Goal: Task Accomplishment & Management: Manage account settings

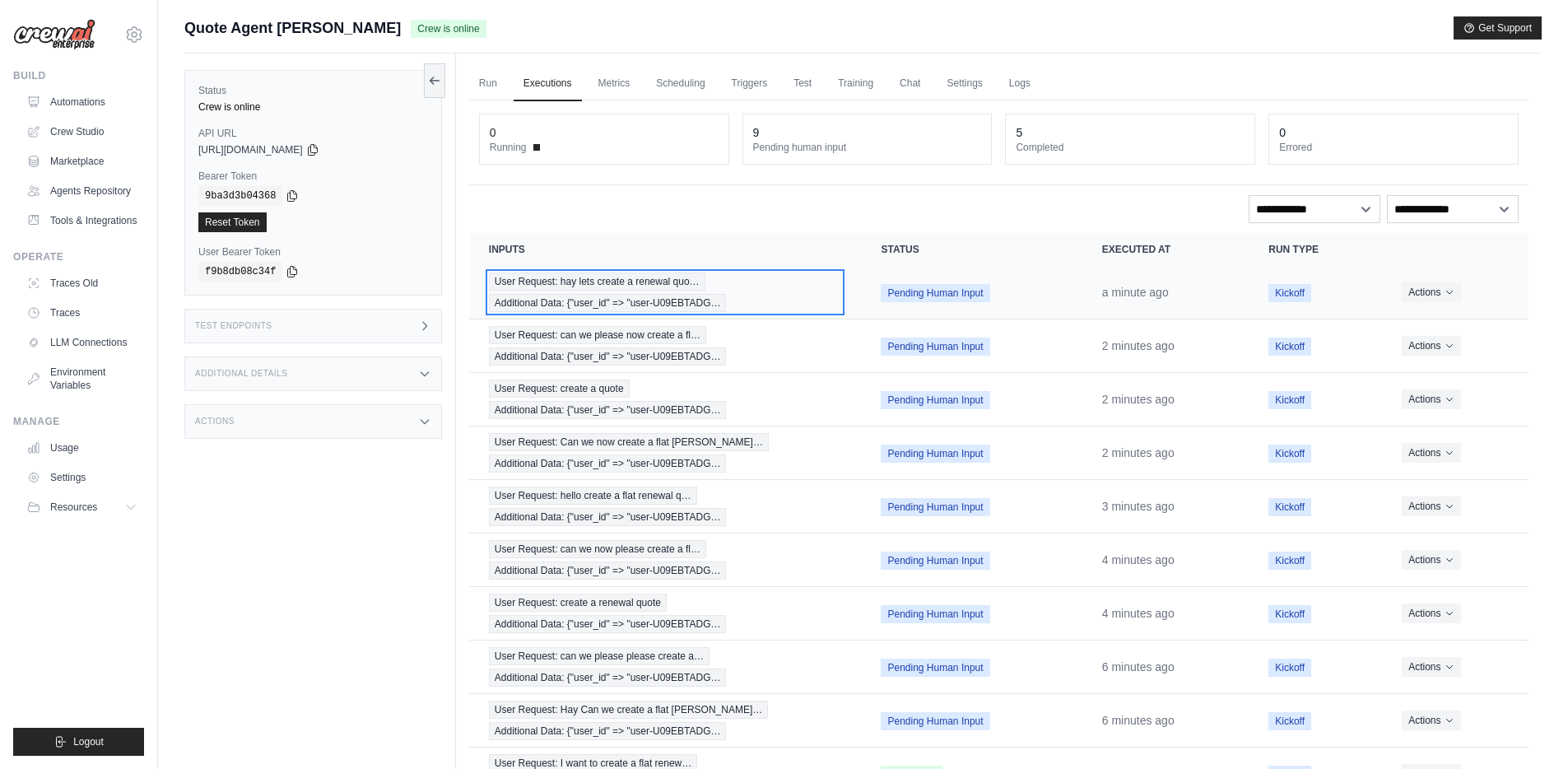
click at [801, 281] on div "User Request: hay lets create a renewal quo… Additional Data: {"user_id" => "us…" at bounding box center [665, 293] width 353 height 39
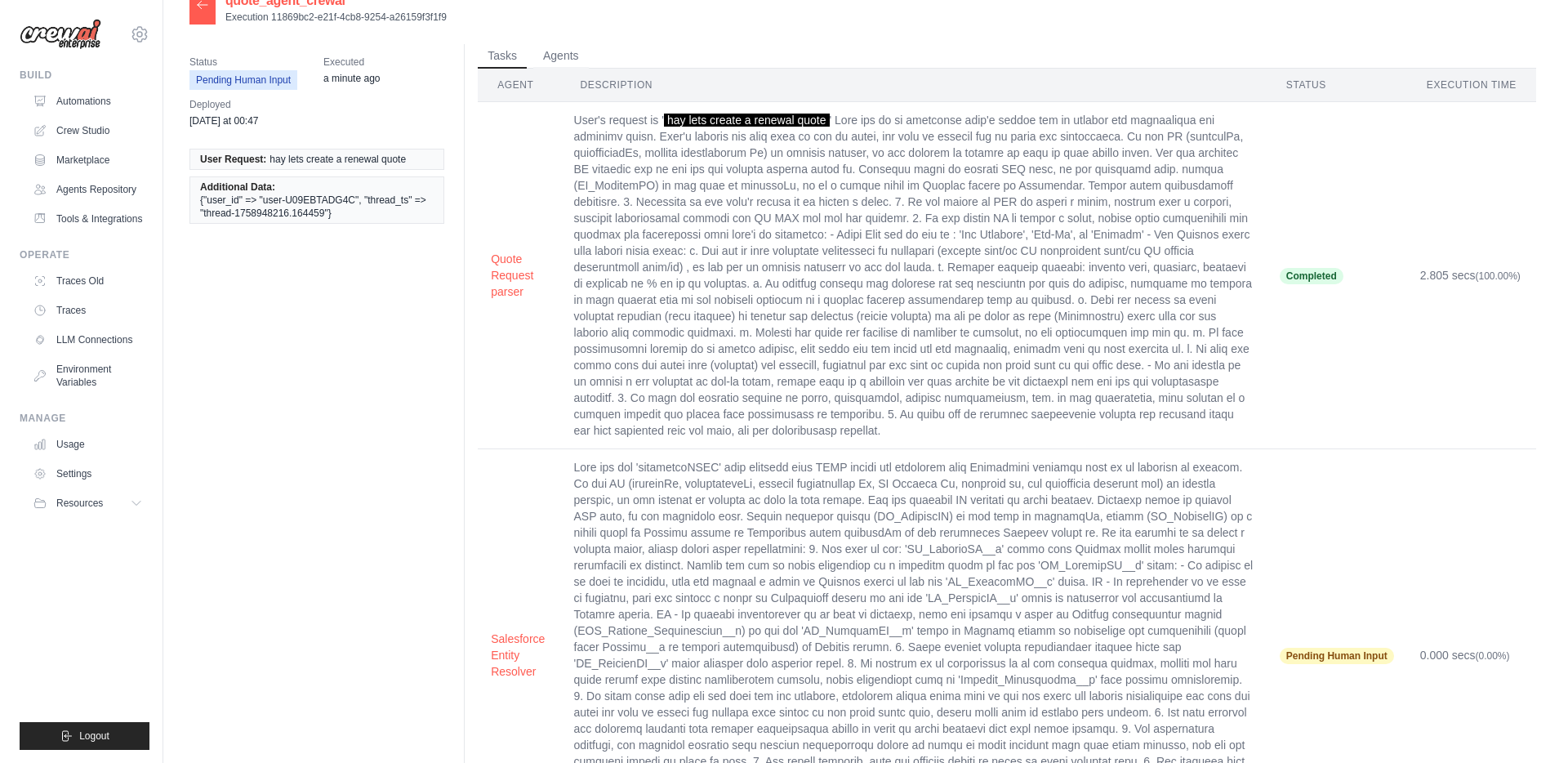
scroll to position [47, 0]
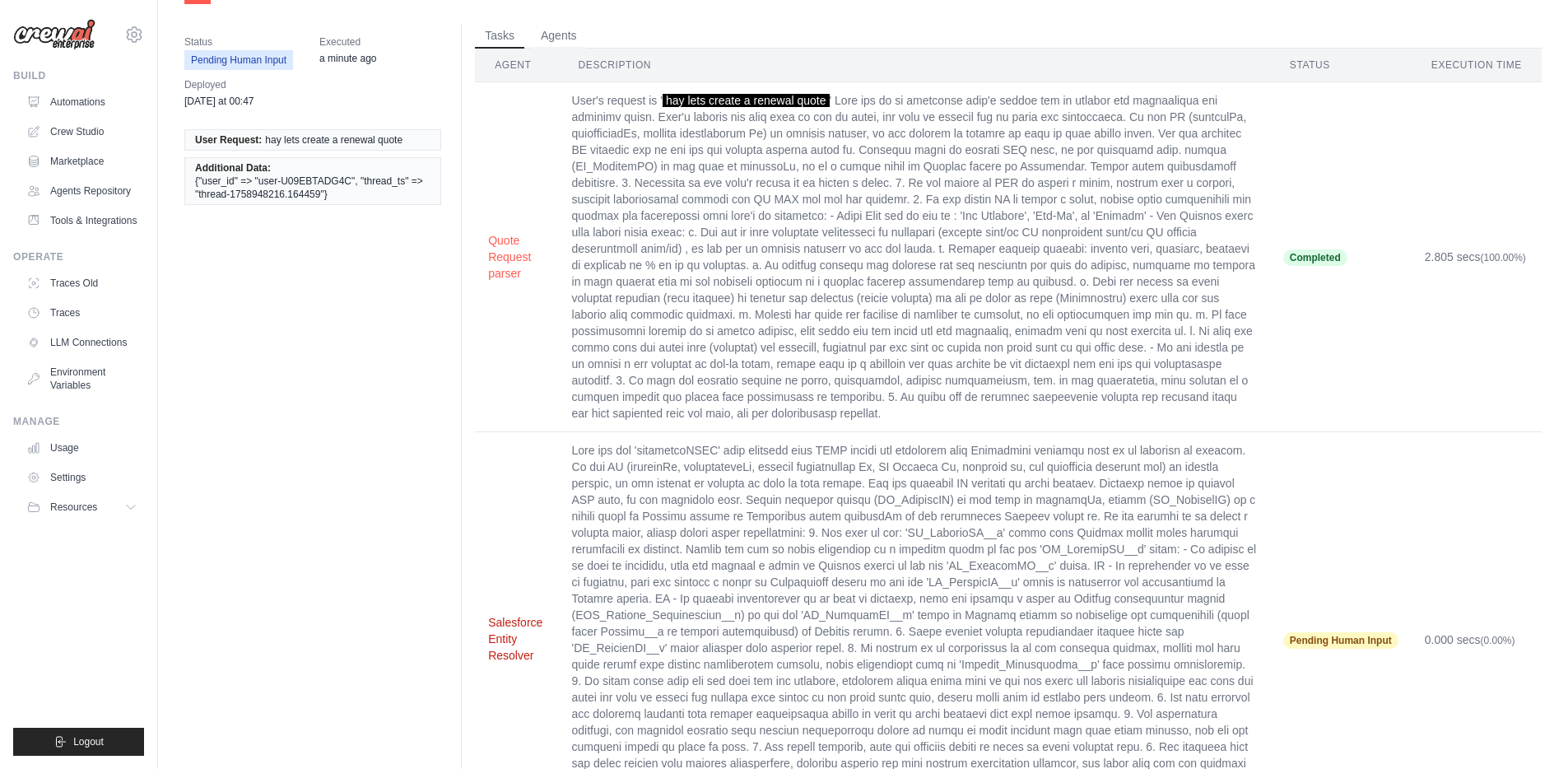
click at [515, 618] on button "Salesforce Entity Resolver" at bounding box center [516, 639] width 57 height 50
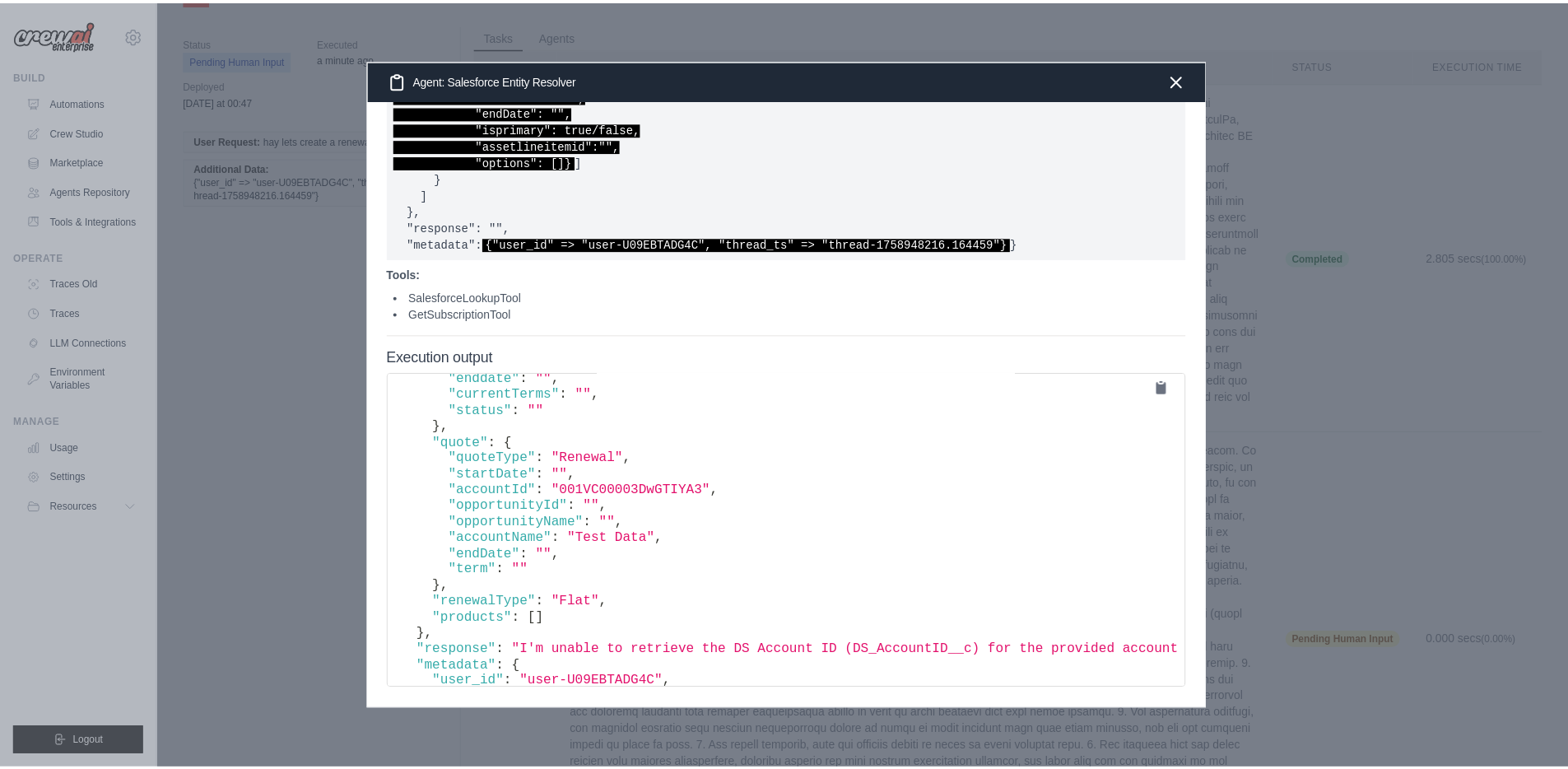
scroll to position [0, 0]
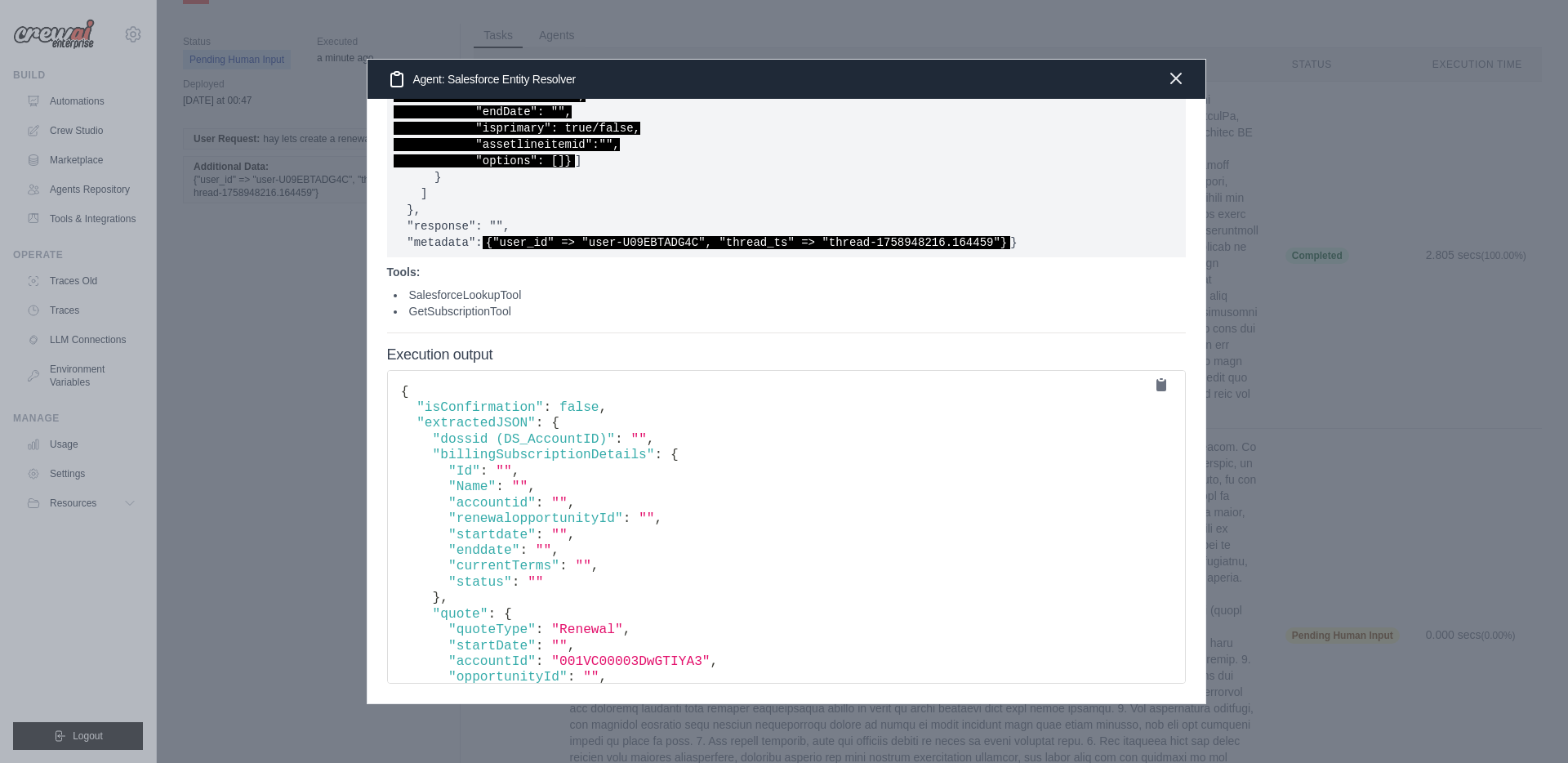
click at [1178, 83] on icon "button" at bounding box center [1176, 78] width 20 height 20
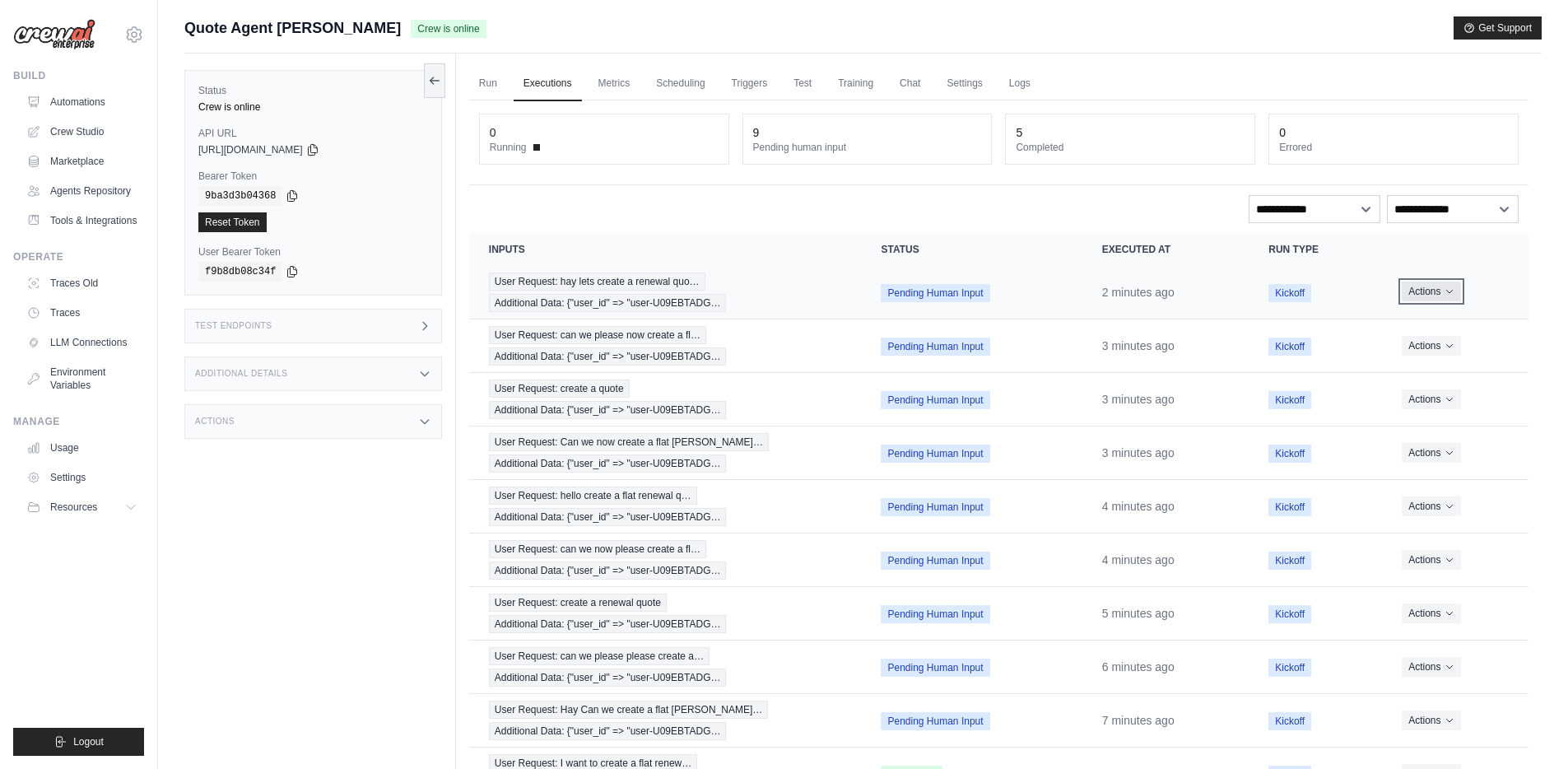
click at [1448, 292] on icon "Actions for execution" at bounding box center [1449, 293] width 6 height 4
click at [1439, 348] on button "Delete" at bounding box center [1456, 348] width 105 height 26
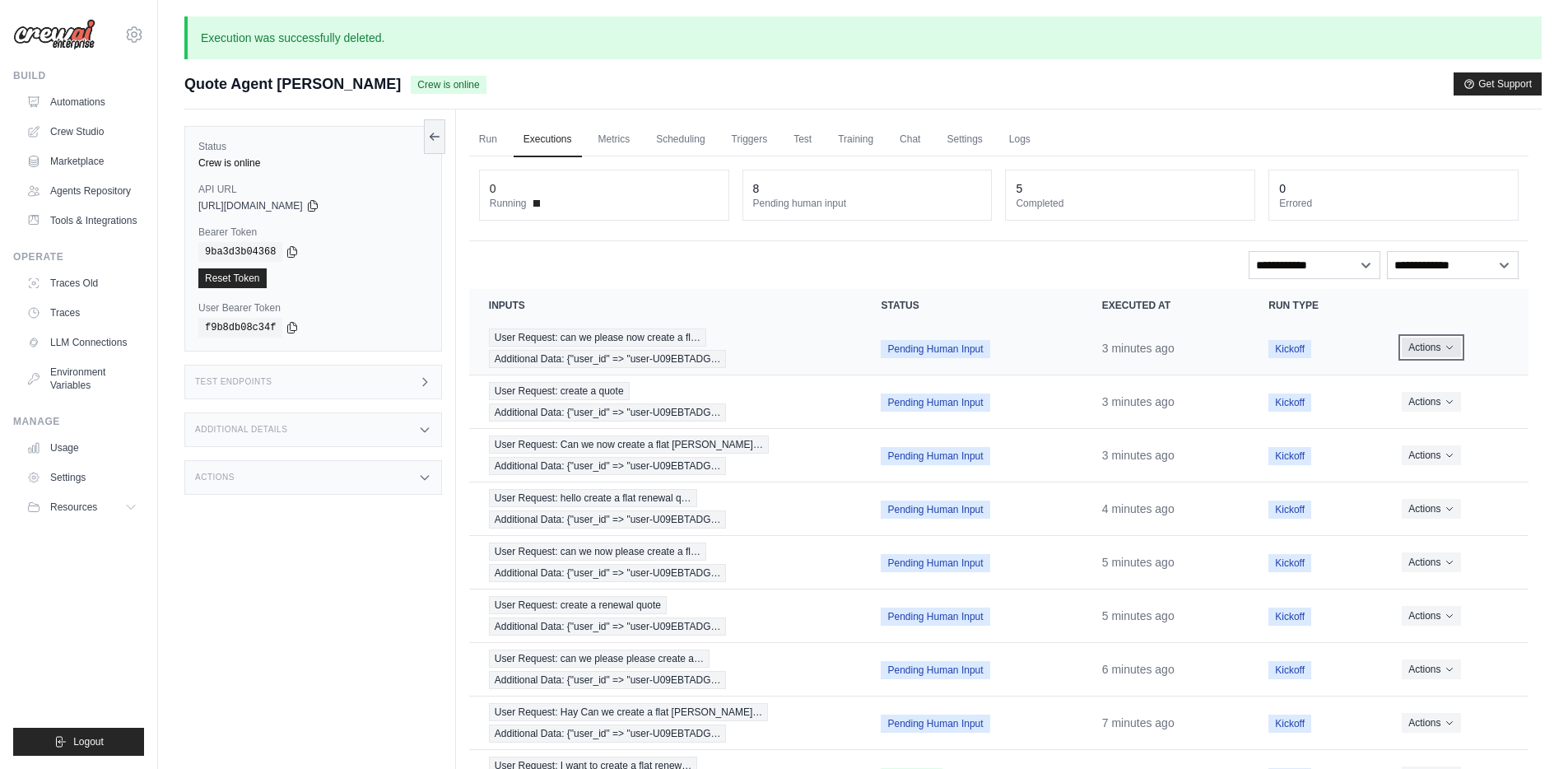
click at [1444, 346] on icon "Actions for execution" at bounding box center [1449, 347] width 10 height 10
click at [1428, 400] on button "Delete" at bounding box center [1456, 403] width 105 height 26
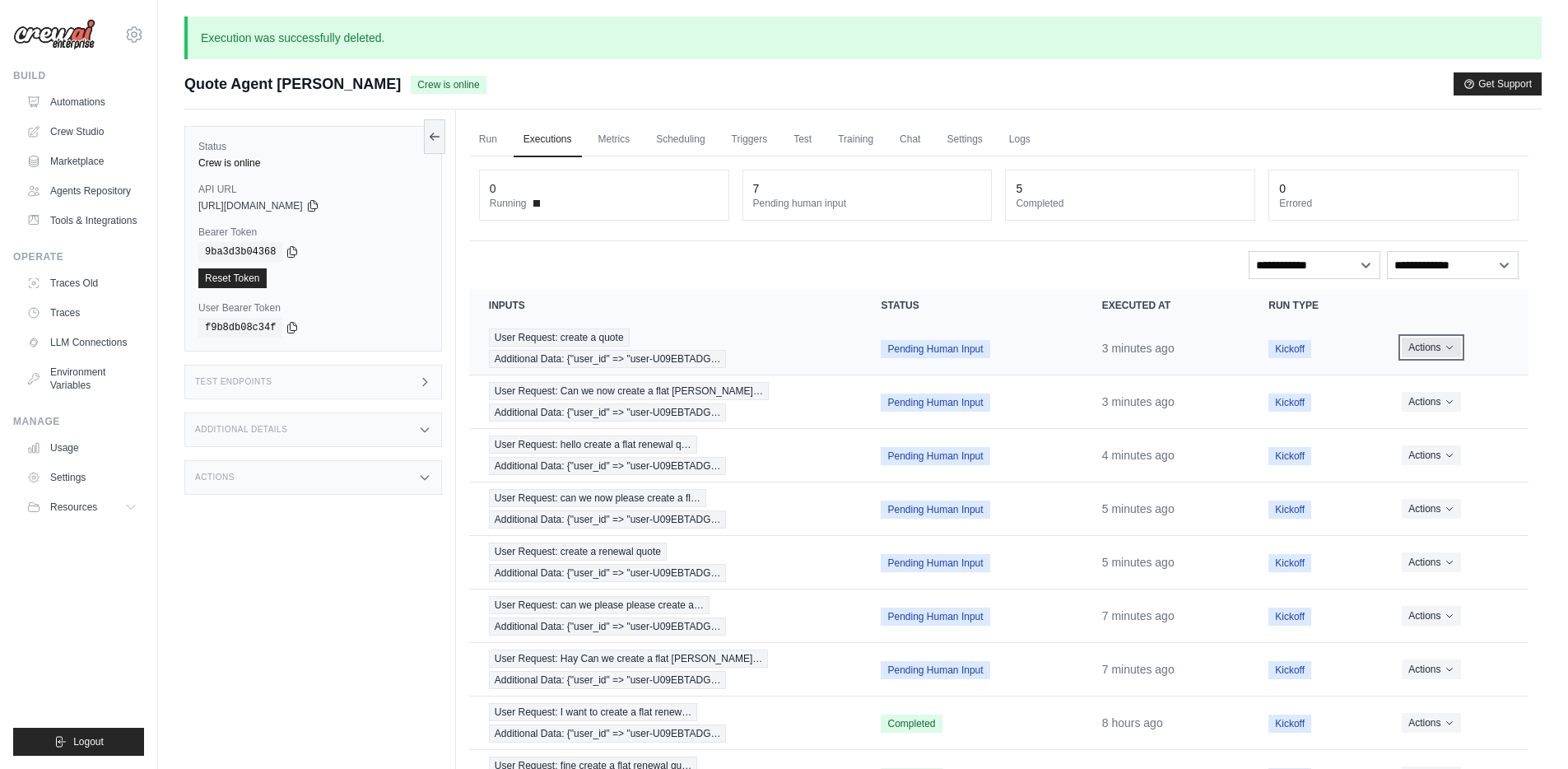
click at [1447, 341] on button "Actions" at bounding box center [1430, 347] width 58 height 20
click at [1422, 400] on button "Delete" at bounding box center [1456, 403] width 105 height 26
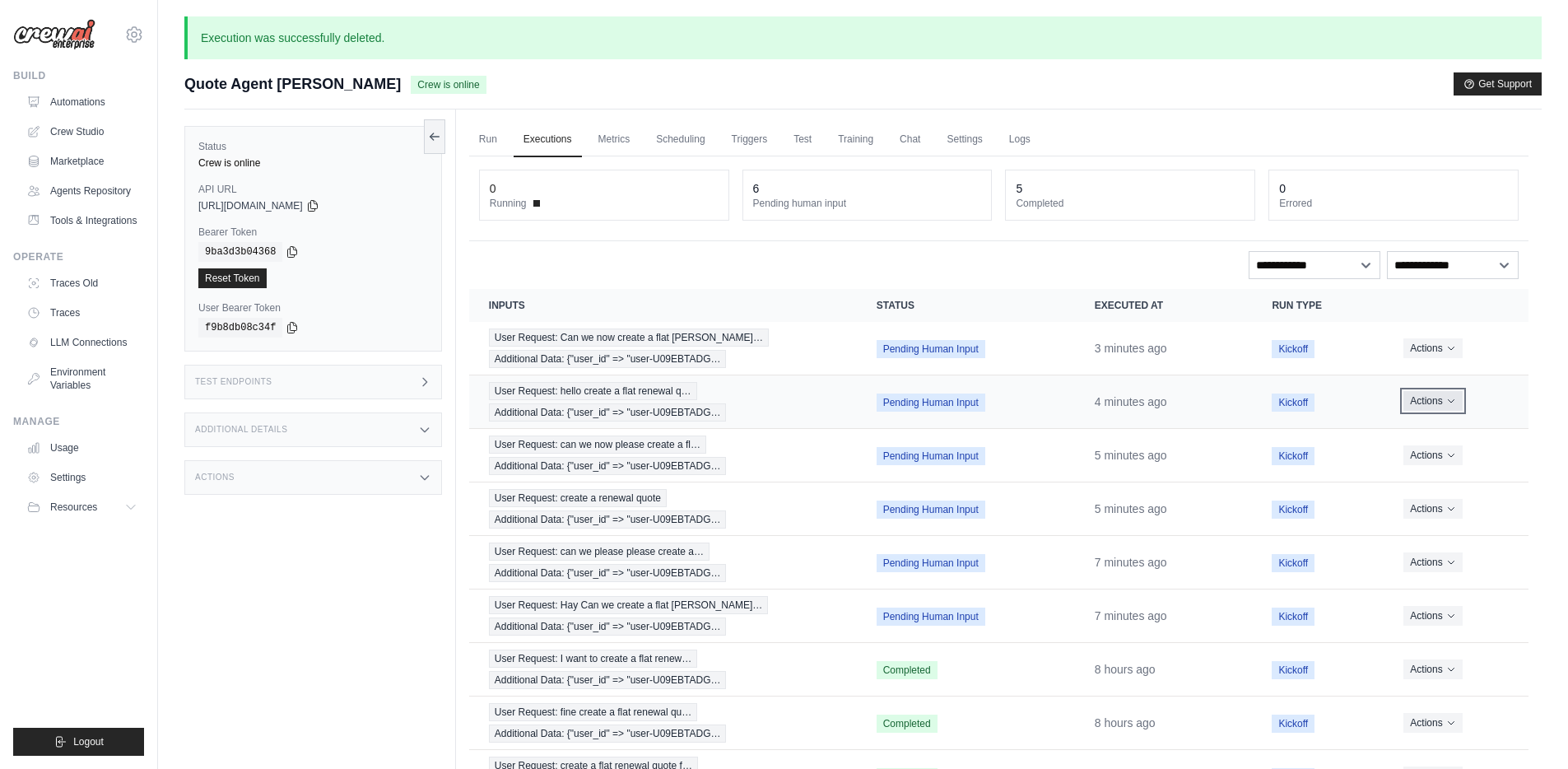
click at [1441, 404] on button "Actions" at bounding box center [1432, 400] width 58 height 20
click at [1429, 456] on button "Delete" at bounding box center [1456, 457] width 105 height 26
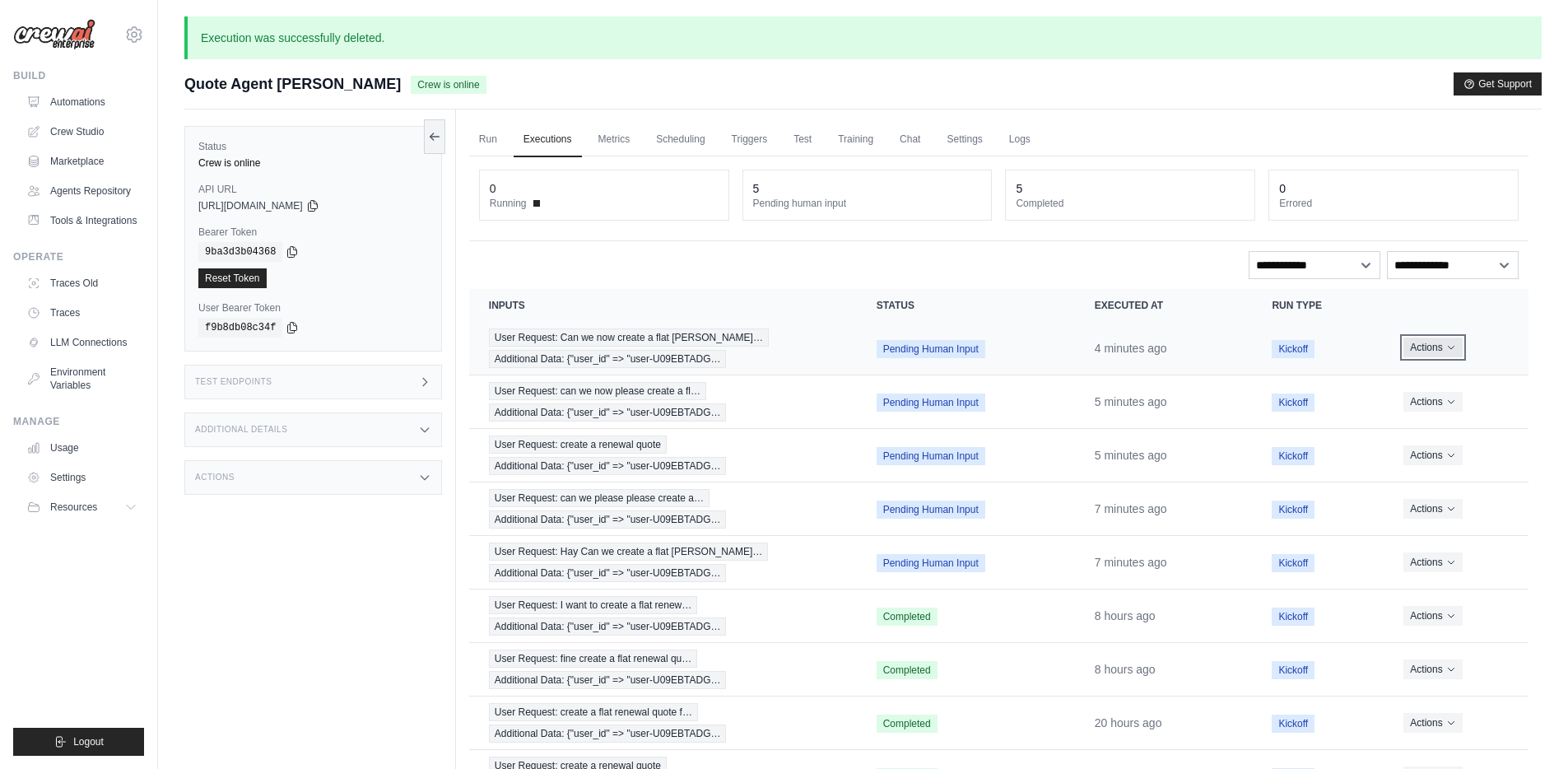
click at [1422, 353] on button "Actions" at bounding box center [1432, 347] width 58 height 20
click at [1429, 400] on button "Delete" at bounding box center [1456, 403] width 105 height 26
click at [1422, 348] on button "Actions" at bounding box center [1432, 347] width 58 height 20
click at [1427, 400] on button "Delete" at bounding box center [1456, 403] width 105 height 26
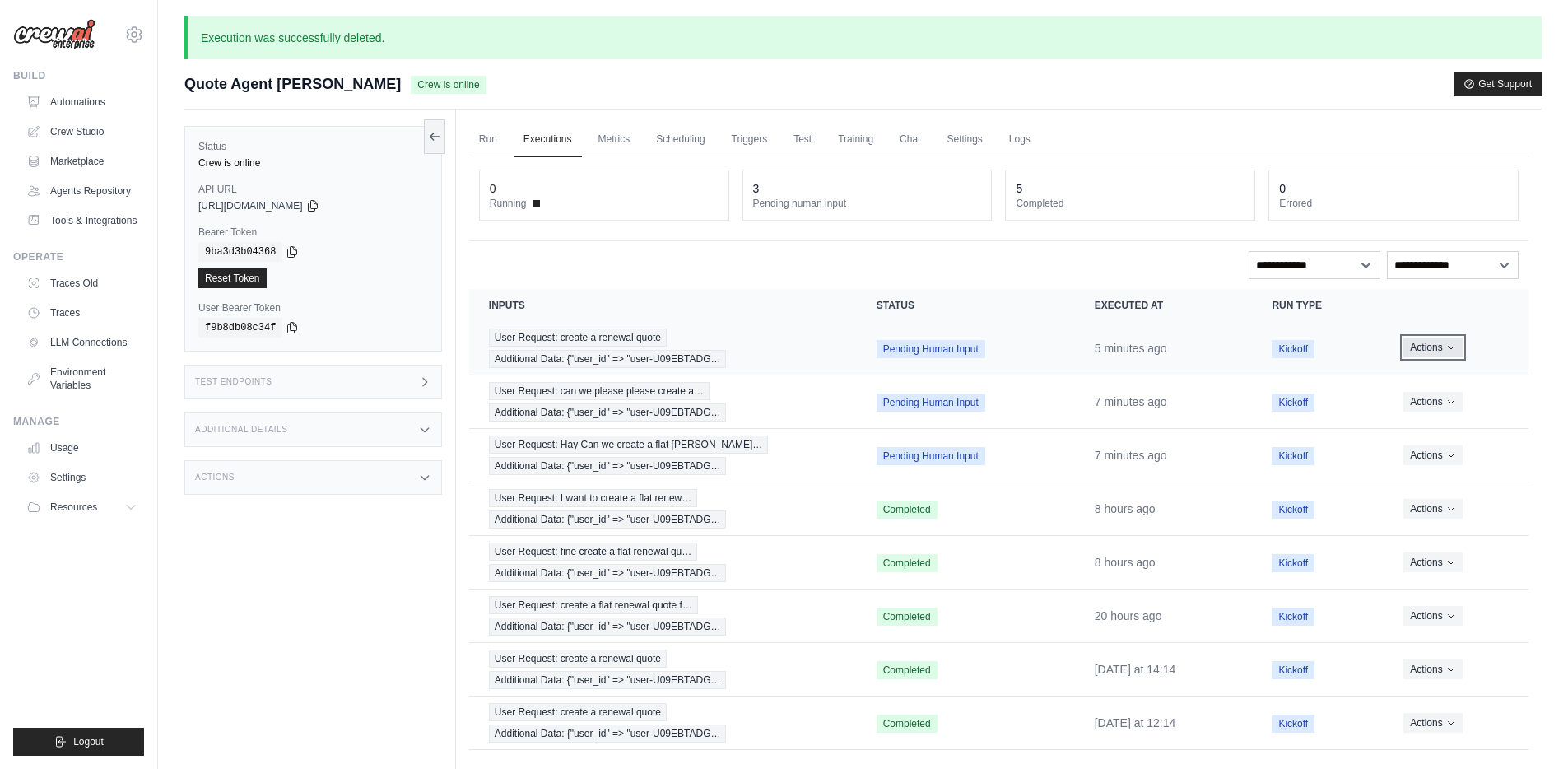
click at [1438, 348] on button "Actions" at bounding box center [1432, 347] width 58 height 20
click at [1432, 402] on button "Delete" at bounding box center [1456, 403] width 105 height 26
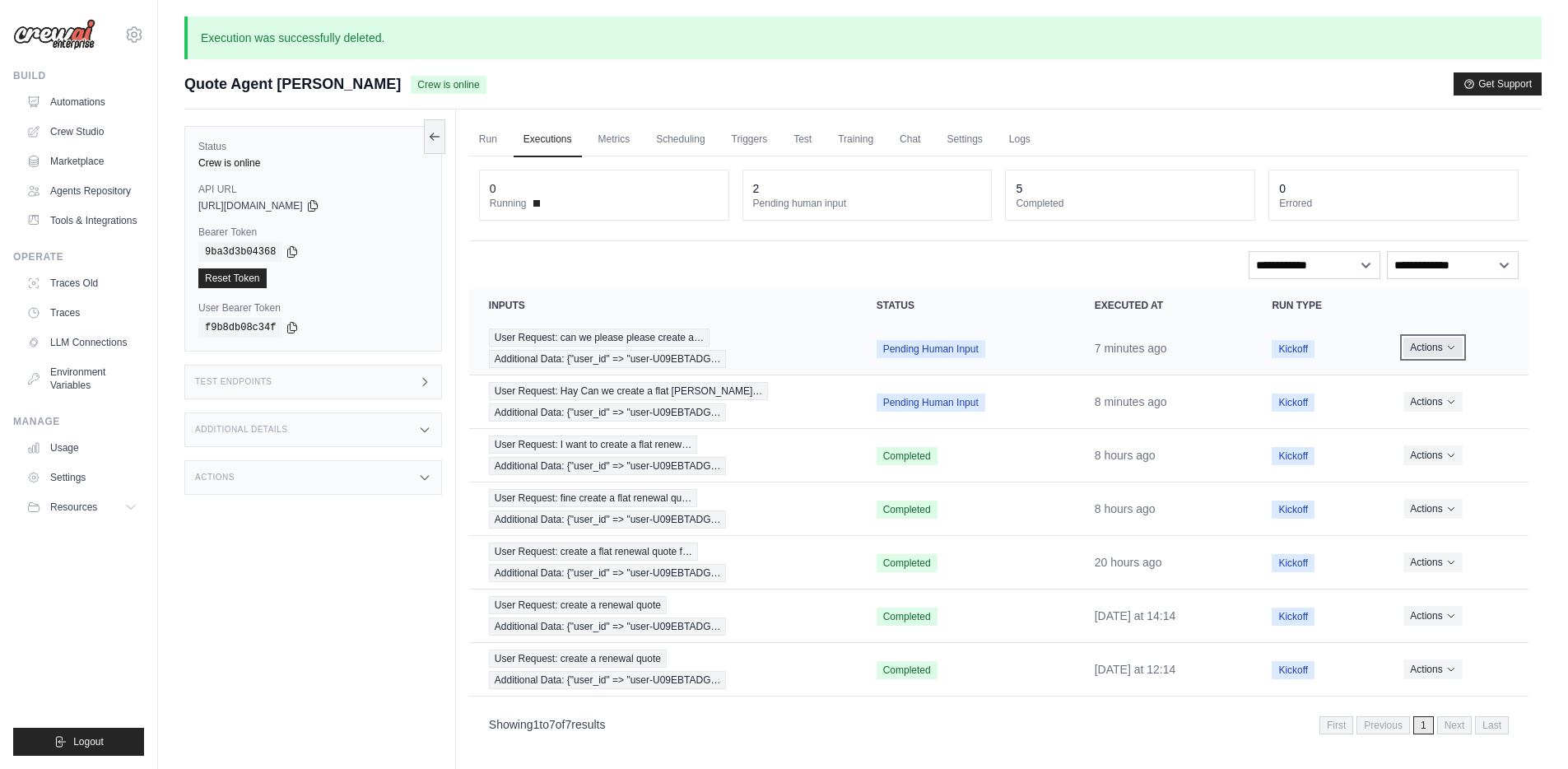
click at [1441, 348] on button "Actions" at bounding box center [1432, 347] width 58 height 20
click at [1432, 400] on button "Delete" at bounding box center [1456, 403] width 105 height 26
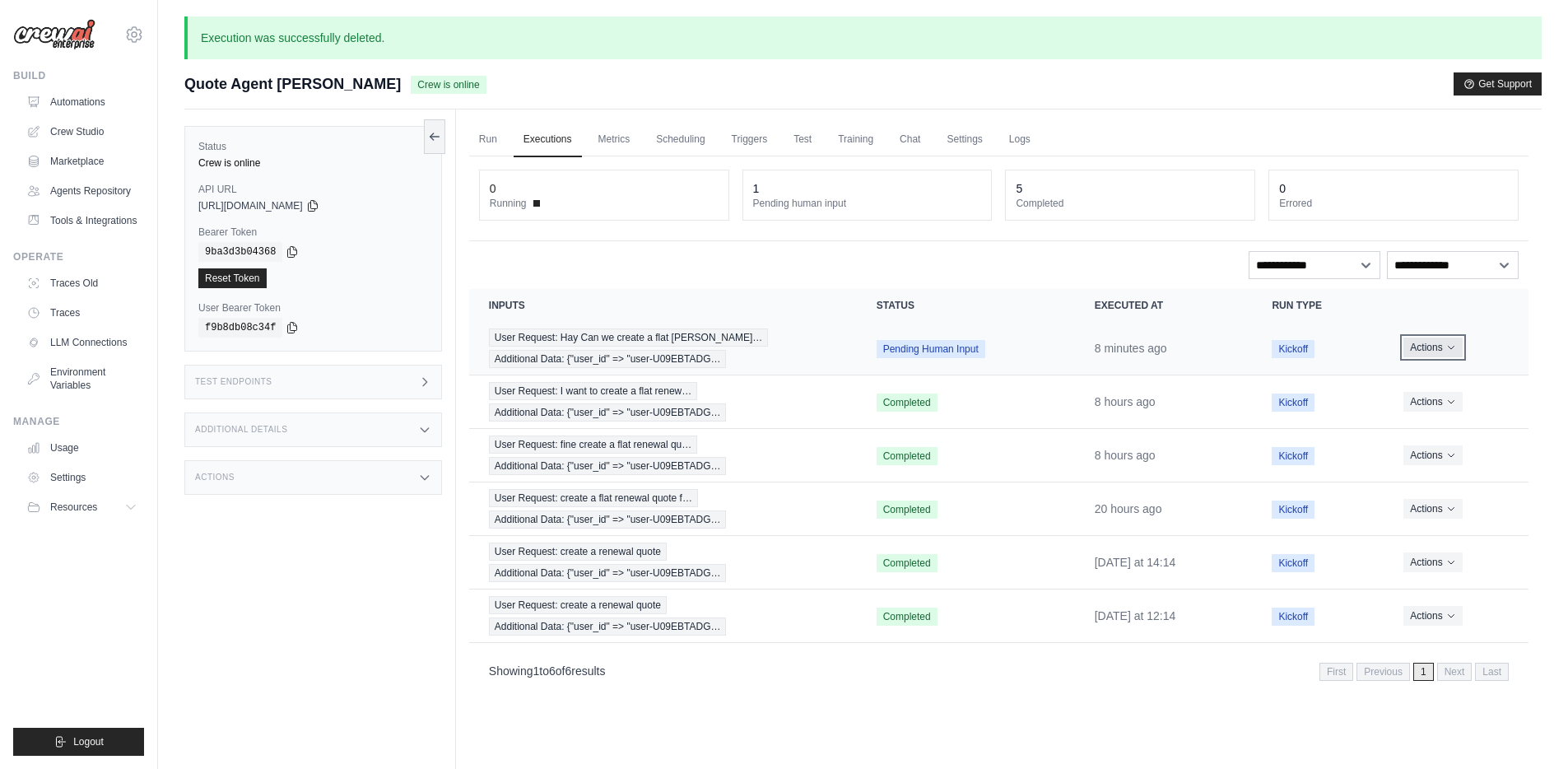
click at [1439, 348] on button "Actions" at bounding box center [1432, 347] width 58 height 20
click at [1426, 409] on button "Delete" at bounding box center [1456, 403] width 105 height 26
